Goal: Information Seeking & Learning: Learn about a topic

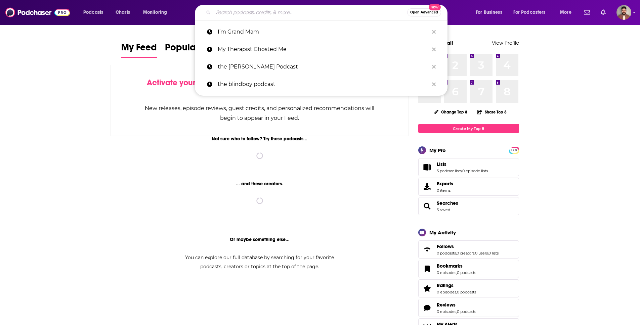
click at [244, 16] on input "Search podcasts, credits, & more..." at bounding box center [310, 12] width 194 height 11
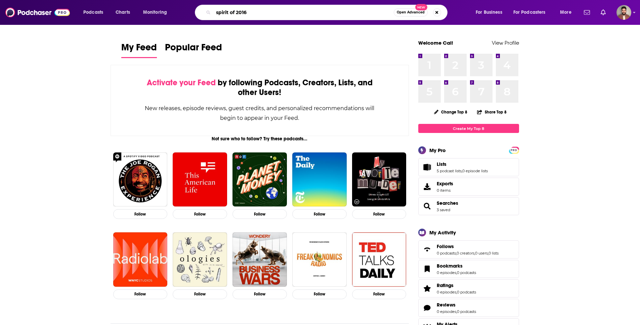
type input "spirit of 2016"
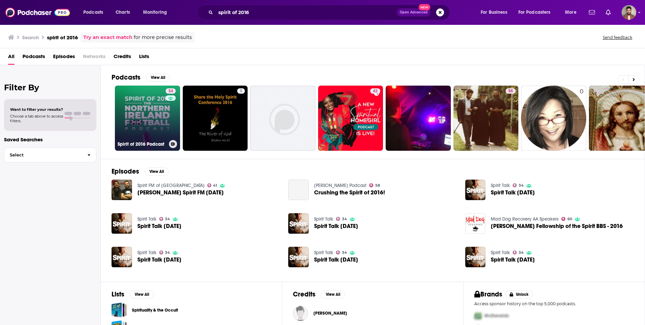
click at [145, 114] on link "34 Spirit of 2016 Podcast" at bounding box center [147, 118] width 65 height 65
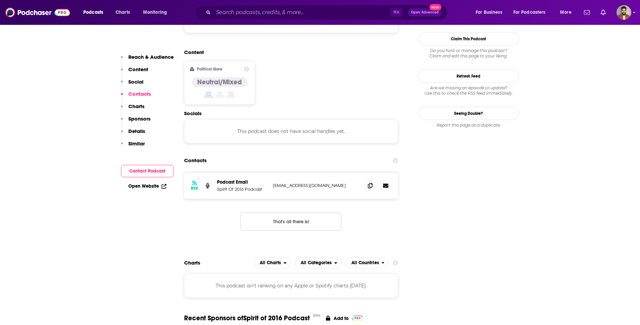
scroll to position [487, 0]
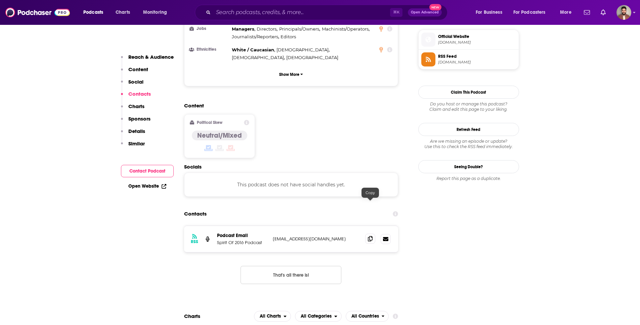
click at [366, 234] on span at bounding box center [370, 239] width 10 height 10
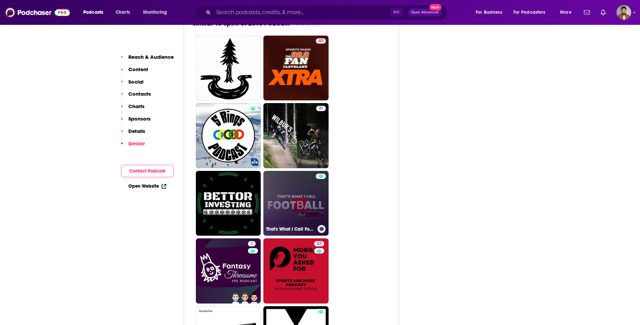
scroll to position [838, 0]
